Goal: Task Accomplishment & Management: Complete application form

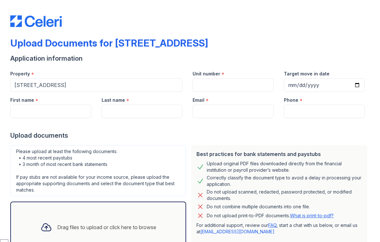
select select "English"
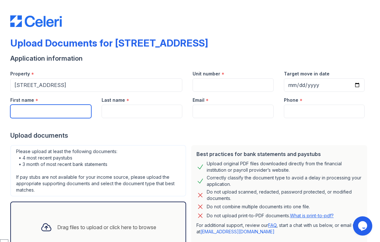
click at [50, 114] on input "First name" at bounding box center [50, 112] width 81 height 14
type input "[PERSON_NAME]"
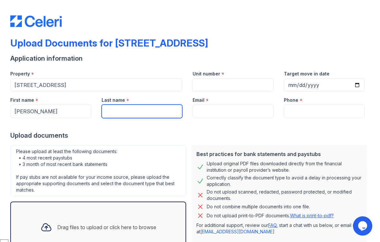
click at [121, 111] on input "Last name" at bounding box center [142, 112] width 81 height 14
type input "Gawey"
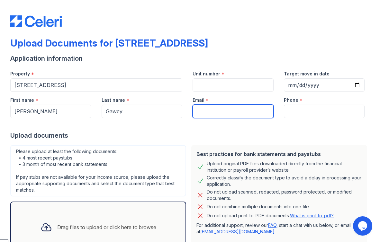
click at [203, 111] on input "Email" at bounding box center [233, 112] width 81 height 14
type input "[EMAIL_ADDRESS][DOMAIN_NAME]"
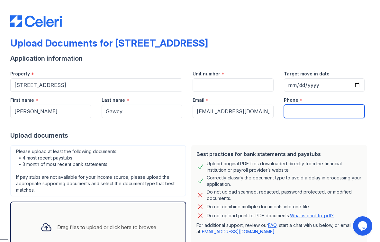
click at [299, 112] on input "Phone" at bounding box center [324, 112] width 81 height 14
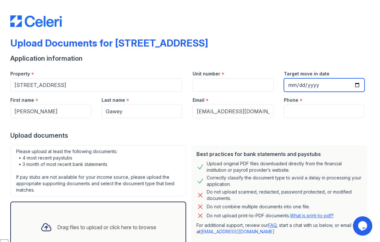
click at [287, 86] on input "Target move in date" at bounding box center [324, 85] width 81 height 14
type input "[DATE]"
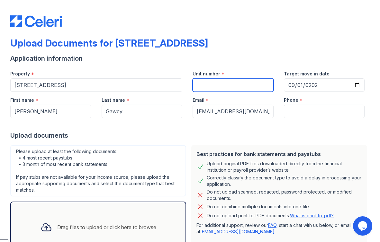
click at [231, 87] on input "Unit number" at bounding box center [233, 85] width 81 height 14
type input "1"
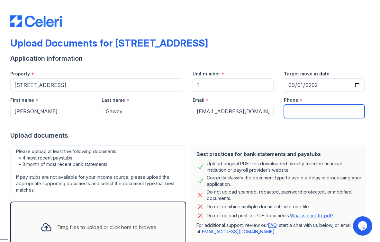
click at [308, 110] on input "Phone" at bounding box center [324, 112] width 81 height 14
click at [310, 110] on input "Phone" at bounding box center [324, 112] width 81 height 14
type input "[PHONE_NUMBER]"
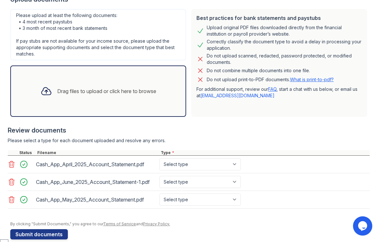
scroll to position [147, 0]
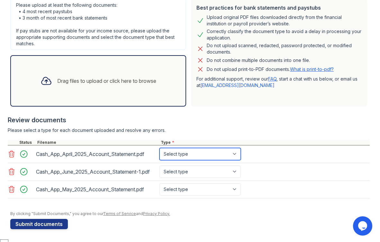
click at [194, 156] on select "Select type Paystub Bank Statement Offer Letter Tax Documents Benefit Award Let…" at bounding box center [199, 154] width 81 height 12
select select "bank_statement"
click at [159, 148] on select "Select type Paystub Bank Statement Offer Letter Tax Documents Benefit Award Let…" at bounding box center [199, 154] width 81 height 12
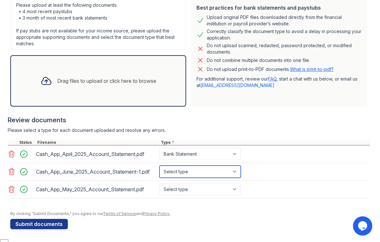
click at [197, 170] on select "Select type Paystub Bank Statement Offer Letter Tax Documents Benefit Award Let…" at bounding box center [199, 172] width 81 height 12
select select "bank_statement"
click at [159, 166] on select "Select type Paystub Bank Statement Offer Letter Tax Documents Benefit Award Let…" at bounding box center [199, 172] width 81 height 12
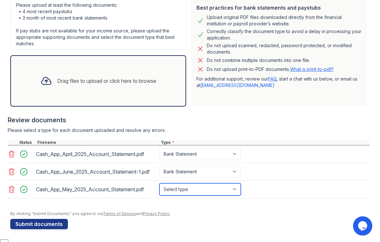
click at [196, 188] on select "Select type Paystub Bank Statement Offer Letter Tax Documents Benefit Award Let…" at bounding box center [199, 190] width 81 height 12
select select "bank_statement"
click at [159, 184] on select "Select type Paystub Bank Statement Offer Letter Tax Documents Benefit Award Let…" at bounding box center [199, 190] width 81 height 12
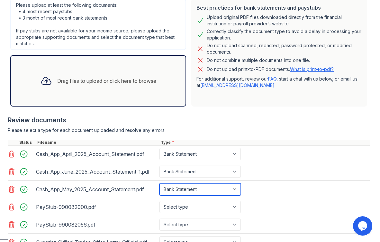
scroll to position [200, 0]
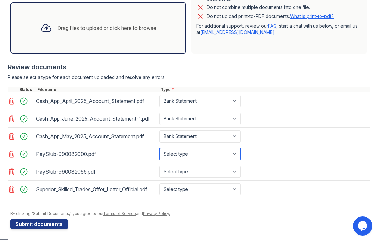
click at [204, 155] on select "Select type Paystub Bank Statement Offer Letter Tax Documents Benefit Award Let…" at bounding box center [199, 154] width 81 height 12
select select "paystub"
click at [159, 148] on select "Select type Paystub Bank Statement Offer Letter Tax Documents Benefit Award Let…" at bounding box center [199, 154] width 81 height 12
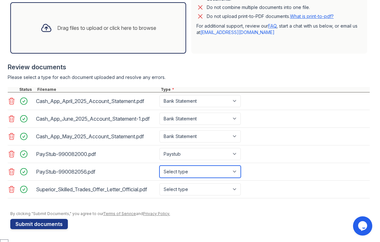
click at [211, 170] on select "Select type Paystub Bank Statement Offer Letter Tax Documents Benefit Award Let…" at bounding box center [199, 172] width 81 height 12
select select "paystub"
click at [159, 166] on select "Select type Paystub Bank Statement Offer Letter Tax Documents Benefit Award Let…" at bounding box center [199, 172] width 81 height 12
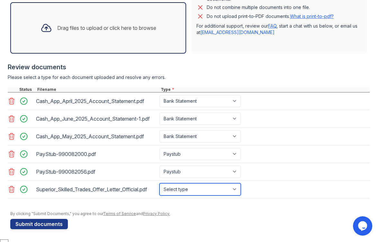
click at [225, 190] on select "Select type Paystub Bank Statement Offer Letter Tax Documents Benefit Award Let…" at bounding box center [199, 190] width 81 height 12
select select "offer_letter"
click at [159, 184] on select "Select type Paystub Bank Statement Offer Letter Tax Documents Benefit Award Let…" at bounding box center [199, 190] width 81 height 12
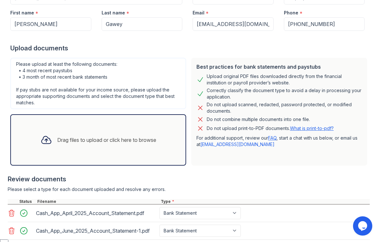
scroll to position [59, 0]
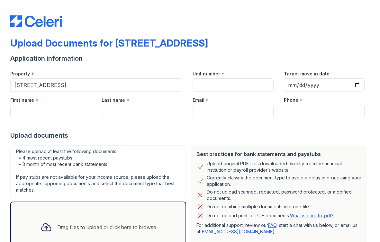
select select "English"
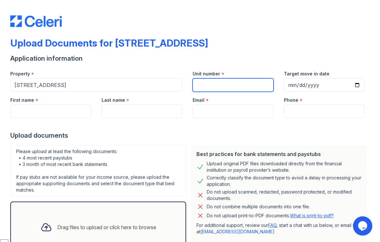
click at [205, 90] on input "Unit number" at bounding box center [233, 85] width 81 height 14
type input "1"
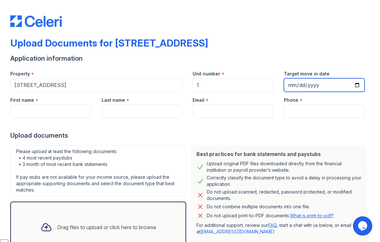
click at [293, 84] on input "Target move in date" at bounding box center [324, 85] width 81 height 14
type input "[DATE]"
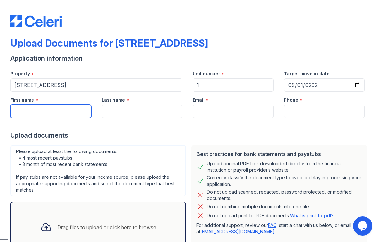
click at [63, 113] on input "First name" at bounding box center [50, 112] width 81 height 14
type input "Khalik"
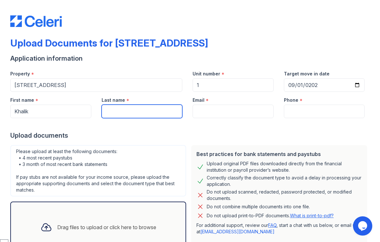
click at [126, 115] on input "Last name" at bounding box center [142, 112] width 81 height 14
type input "Watts"
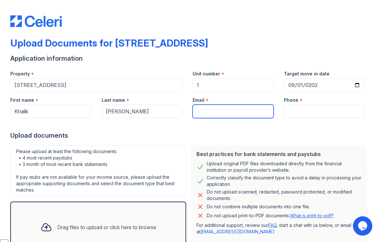
click at [209, 114] on input "Email" at bounding box center [233, 112] width 81 height 14
type input "khalik.watts@yahoo.com"
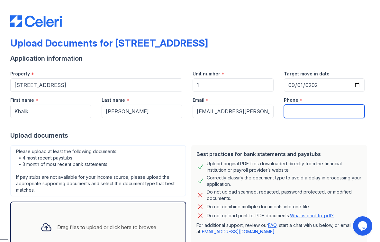
click at [293, 112] on input "Phone" at bounding box center [324, 112] width 81 height 14
type input "(516) 423-3650"
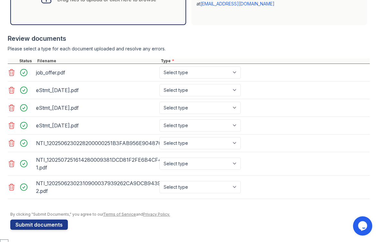
scroll to position [229, 0]
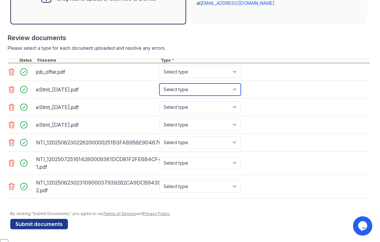
click at [186, 91] on select "Select type Paystub Bank Statement Offer Letter Tax Documents Benefit Award Let…" at bounding box center [199, 90] width 81 height 12
select select "bank_statement"
click at [159, 84] on select "Select type Paystub Bank Statement Offer Letter Tax Documents Benefit Award Let…" at bounding box center [199, 90] width 81 height 12
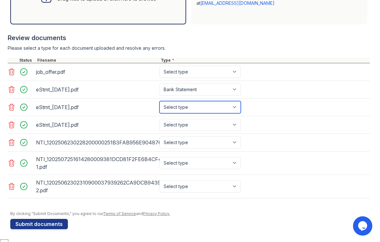
click at [186, 107] on select "Select type Paystub Bank Statement Offer Letter Tax Documents Benefit Award Let…" at bounding box center [199, 107] width 81 height 12
select select "bank_statement"
click at [159, 101] on select "Select type Paystub Bank Statement Offer Letter Tax Documents Benefit Award Let…" at bounding box center [199, 107] width 81 height 12
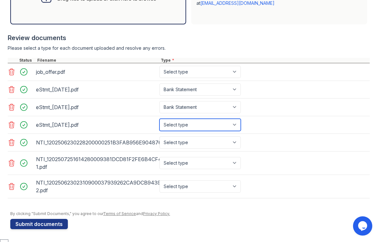
click at [183, 122] on select "Select type Paystub Bank Statement Offer Letter Tax Documents Benefit Award Let…" at bounding box center [199, 125] width 81 height 12
select select "bank_statement"
click at [159, 119] on select "Select type Paystub Bank Statement Offer Letter Tax Documents Benefit Award Let…" at bounding box center [199, 125] width 81 height 12
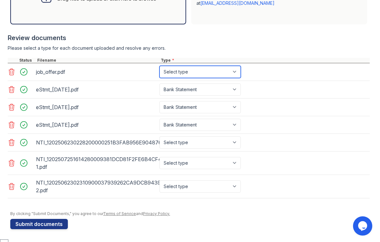
click at [193, 73] on select "Select type Paystub Bank Statement Offer Letter Tax Documents Benefit Award Let…" at bounding box center [199, 72] width 81 height 12
select select "offer_letter"
click at [159, 66] on select "Select type Paystub Bank Statement Offer Letter Tax Documents Benefit Award Let…" at bounding box center [199, 72] width 81 height 12
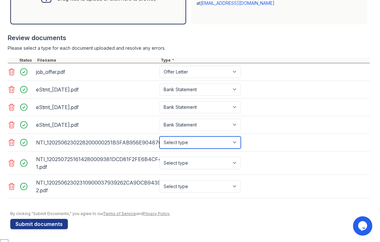
click at [192, 143] on select "Select type Paystub Bank Statement Offer Letter Tax Documents Benefit Award Let…" at bounding box center [199, 143] width 81 height 12
select select "bank_statement"
click at [159, 137] on select "Select type Paystub Bank Statement Offer Letter Tax Documents Benefit Award Let…" at bounding box center [199, 143] width 81 height 12
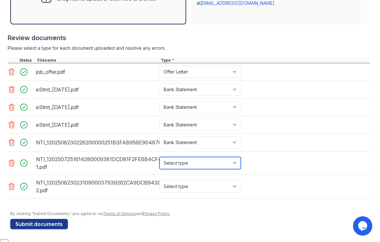
click at [179, 161] on select "Select type Paystub Bank Statement Offer Letter Tax Documents Benefit Award Let…" at bounding box center [199, 163] width 81 height 12
select select "bank_statement"
click at [159, 157] on select "Select type Paystub Bank Statement Offer Letter Tax Documents Benefit Award Let…" at bounding box center [199, 163] width 81 height 12
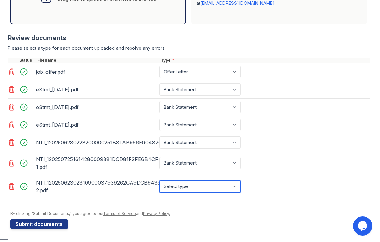
click at [177, 186] on select "Select type Paystub Bank Statement Offer Letter Tax Documents Benefit Award Let…" at bounding box center [199, 187] width 81 height 12
select select "bank_statement"
click at [159, 181] on select "Select type Paystub Bank Statement Offer Letter Tax Documents Benefit Award Let…" at bounding box center [199, 187] width 81 height 12
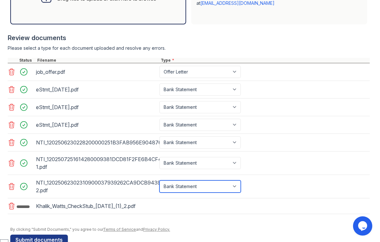
scroll to position [247, 0]
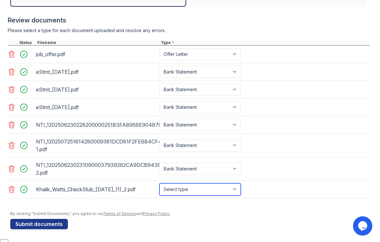
click at [206, 189] on select "Select type Paystub Bank Statement Offer Letter Tax Documents Benefit Award Let…" at bounding box center [199, 190] width 81 height 12
click at [159, 184] on select "Select type Paystub Bank Statement Offer Letter Tax Documents Benefit Award Let…" at bounding box center [199, 190] width 81 height 12
click at [191, 191] on select "Select type Paystub Bank Statement Offer Letter Tax Documents Benefit Award Let…" at bounding box center [199, 190] width 81 height 12
select select "paystub"
click at [159, 184] on select "Select type Paystub Bank Statement Offer Letter Tax Documents Benefit Award Let…" at bounding box center [199, 190] width 81 height 12
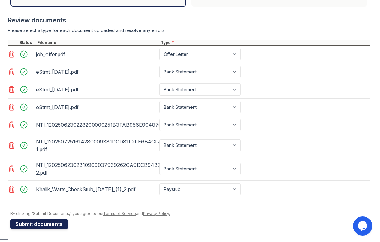
click at [58, 223] on button "Submit documents" at bounding box center [39, 224] width 58 height 10
